Goal: Task Accomplishment & Management: Use online tool/utility

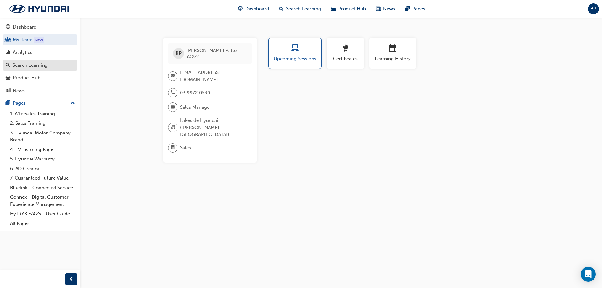
click at [28, 66] on div "Search Learning" at bounding box center [30, 65] width 35 height 7
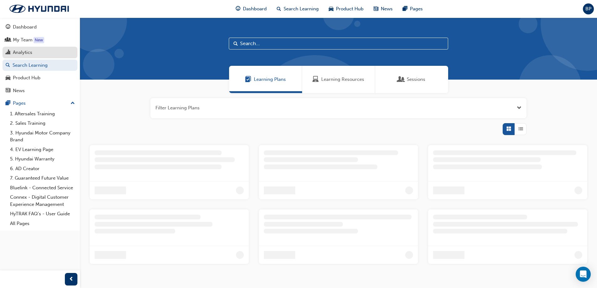
click at [26, 54] on div "Analytics" at bounding box center [22, 52] width 19 height 7
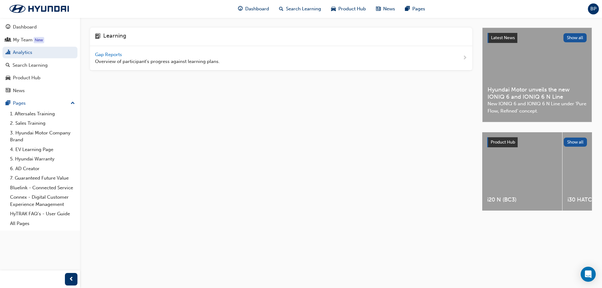
click at [113, 54] on span "Gap Reports" at bounding box center [109, 55] width 28 height 6
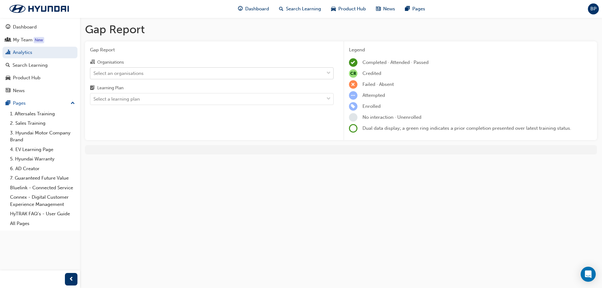
click at [133, 72] on div "Select an organisations" at bounding box center [118, 73] width 50 height 7
click at [94, 72] on input "Organisations Select an organisations" at bounding box center [93, 72] width 1 height 5
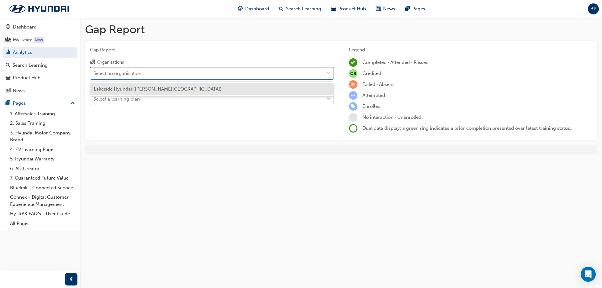
click at [131, 93] on div "Lakeside Hyundai ([PERSON_NAME][GEOGRAPHIC_DATA])" at bounding box center [212, 89] width 244 height 12
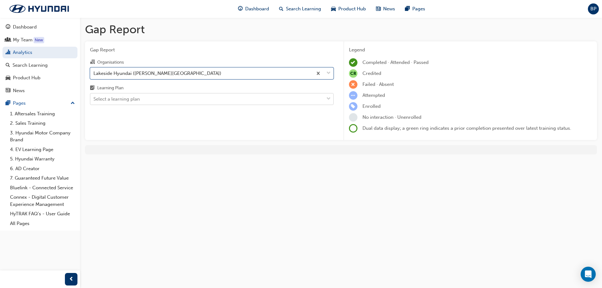
click at [125, 101] on div "Select a learning plan" at bounding box center [116, 99] width 46 height 7
click at [94, 101] on input "Learning Plan Select a learning plan" at bounding box center [93, 98] width 1 height 5
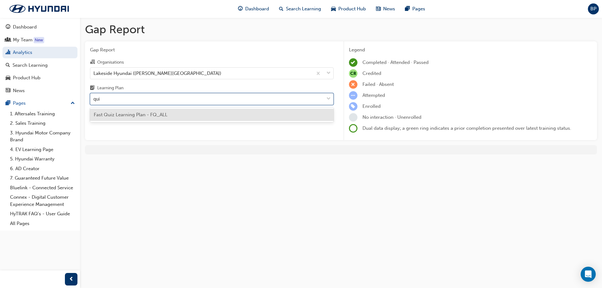
type input "quiz"
click at [125, 112] on span "Fast Quiz Learning Plan - FQ_ALL" at bounding box center [131, 115] width 74 height 6
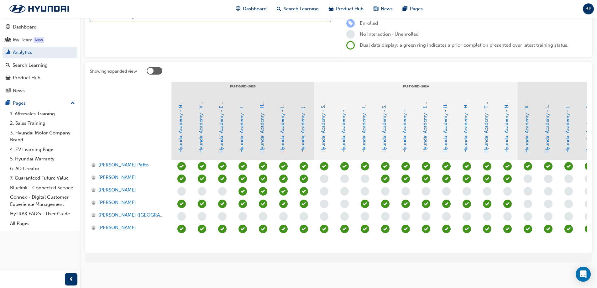
scroll to position [88, 0]
